Goal: Check status: Check status

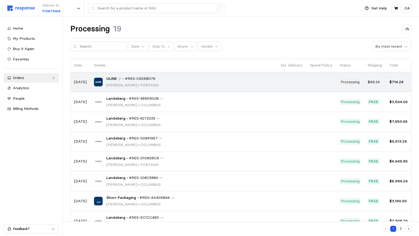
click at [145, 80] on span "#RES-C6E8B076" at bounding box center [140, 79] width 30 height 6
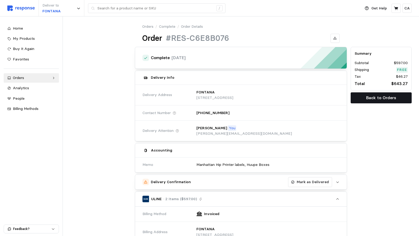
click at [381, 97] on p "Back to Orders" at bounding box center [382, 98] width 30 height 7
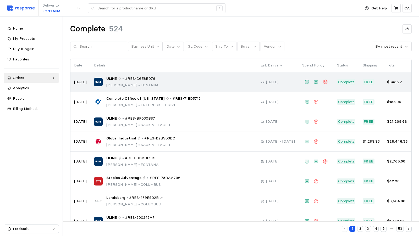
click at [159, 77] on div "ULINE • #RES-C6E8B076" at bounding box center [132, 79] width 52 height 6
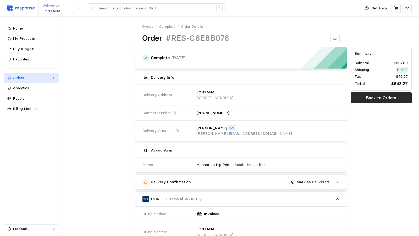
click at [29, 76] on div "Orders" at bounding box center [31, 78] width 37 height 6
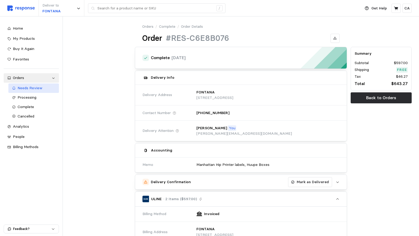
click at [30, 90] on span "Needs Review" at bounding box center [30, 88] width 25 height 5
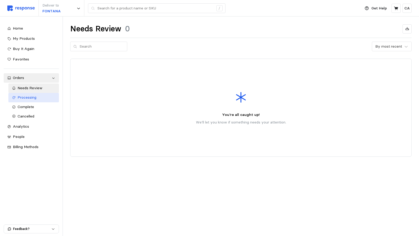
click at [29, 100] on span "Processing" at bounding box center [27, 97] width 19 height 5
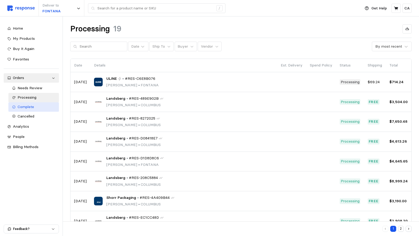
click at [35, 106] on div "Complete" at bounding box center [37, 107] width 38 height 6
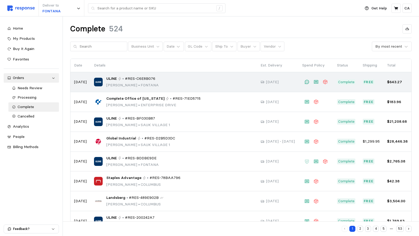
click at [159, 83] on p "[PERSON_NAME] • [PERSON_NAME]" at bounding box center [132, 86] width 52 height 6
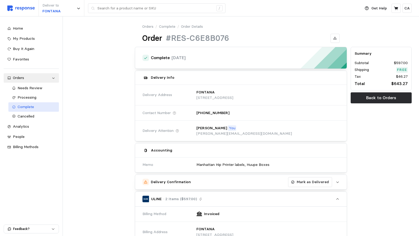
click at [31, 109] on span "Complete" at bounding box center [26, 107] width 17 height 5
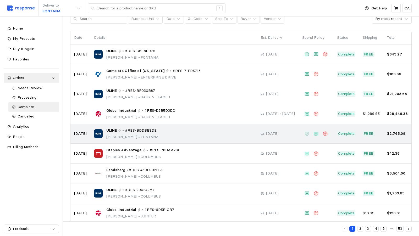
scroll to position [31, 0]
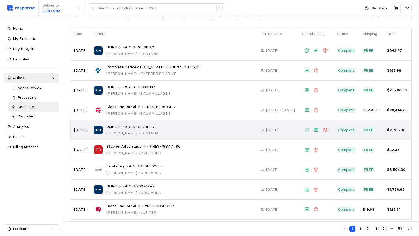
click at [174, 130] on div "ULINE • #RES-BDDBE9DE [PERSON_NAME] • [PERSON_NAME]" at bounding box center [173, 130] width 159 height 12
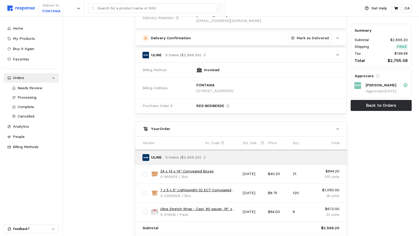
scroll to position [179, 0]
